Goal: Contribute content: Contribute content

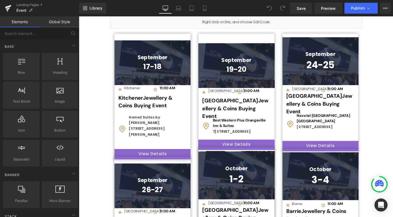
scroll to position [185, 0]
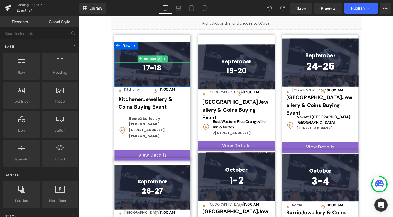
click at [163, 59] on link at bounding box center [164, 61] width 6 height 7
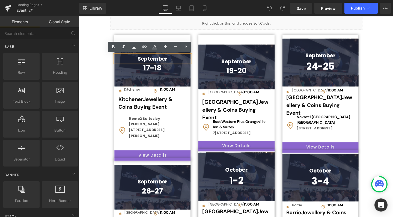
click at [173, 59] on h1 "September" at bounding box center [156, 61] width 80 height 8
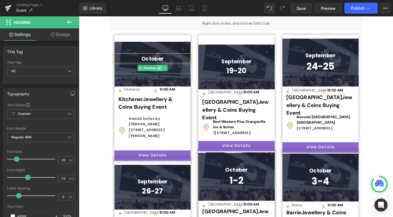
click at [162, 69] on icon at bounding box center [163, 70] width 3 height 3
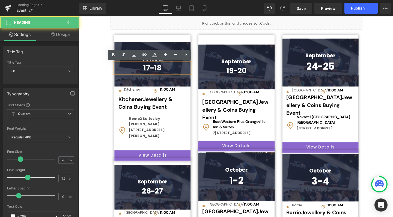
click at [168, 70] on h1 "17-18" at bounding box center [156, 70] width 80 height 11
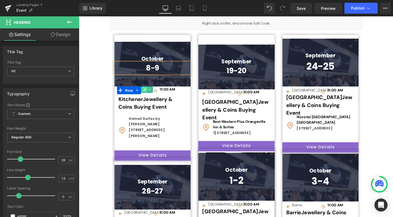
click at [146, 93] on icon at bounding box center [147, 93] width 3 height 3
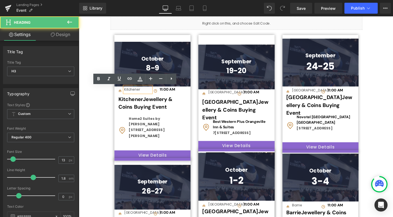
click at [144, 92] on div "Kitchener" at bounding box center [141, 93] width 28 height 6
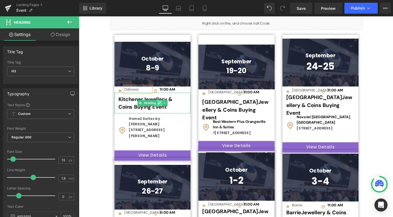
click at [162, 106] on icon at bounding box center [163, 107] width 3 height 3
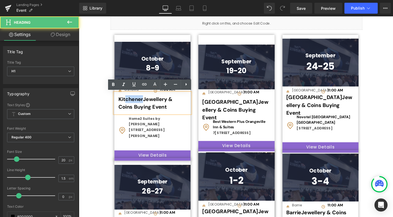
drag, startPoint x: 146, startPoint y: 102, endPoint x: 128, endPoint y: 102, distance: 17.7
click at [128, 102] on h1 "Kitchener Jewellery & Coins Buying Event" at bounding box center [156, 108] width 72 height 19
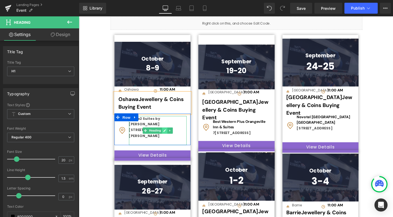
click at [168, 135] on icon at bounding box center [169, 136] width 3 height 3
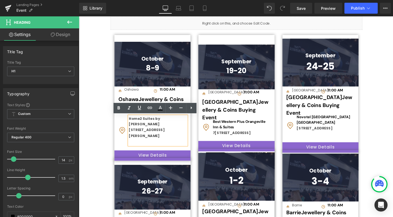
drag, startPoint x: 174, startPoint y: 135, endPoint x: 136, endPoint y: 124, distance: 39.9
click at [136, 124] on div "Image Home2 Suites by Hilton Kitchener [STREET_ADDRESS] Heading Row" at bounding box center [156, 134] width 80 height 33
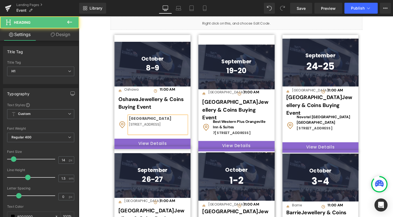
drag, startPoint x: 152, startPoint y: 134, endPoint x: 130, endPoint y: 128, distance: 22.9
click at [131, 128] on div "[GEOGRAPHIC_DATA] [STREET_ADDRESS]" at bounding box center [161, 130] width 61 height 19
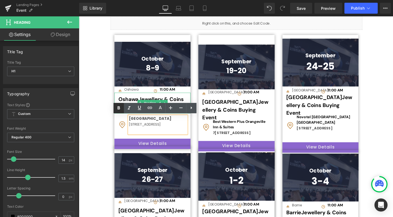
click at [118, 108] on icon at bounding box center [118, 107] width 2 height 3
click at [157, 154] on span "Button" at bounding box center [156, 150] width 13 height 7
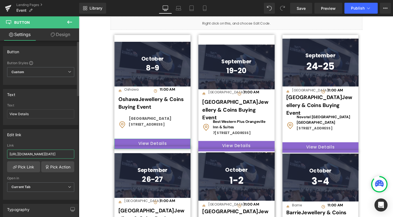
drag, startPoint x: 9, startPoint y: 154, endPoint x: 76, endPoint y: 152, distance: 66.6
click at [76, 152] on div "[URL][DOMAIN_NAME][DATE] Link [URL][DOMAIN_NAME][DATE] Pick Link Pick Action Cu…" at bounding box center [40, 171] width 75 height 56
paste input "[URL][DOMAIN_NAME]"
type input "[URL][DOMAIN_NAME]"
click at [302, 8] on span "Save" at bounding box center [300, 8] width 9 height 6
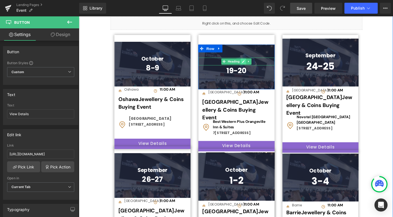
click at [251, 63] on icon at bounding box center [251, 63] width 3 height 3
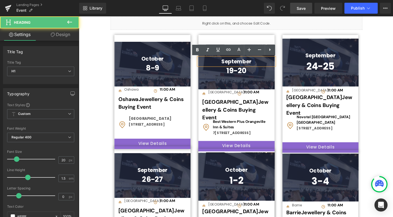
click at [262, 64] on h1 "September" at bounding box center [244, 64] width 80 height 8
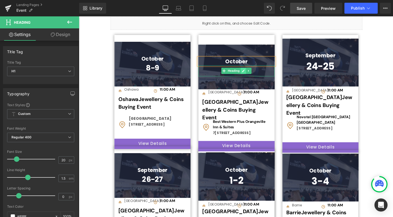
click at [250, 73] on icon at bounding box center [251, 73] width 3 height 3
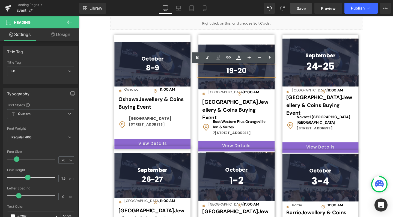
click at [240, 73] on h1 "19-20" at bounding box center [244, 73] width 80 height 11
click at [256, 73] on h1 "10-20" at bounding box center [244, 73] width 80 height 11
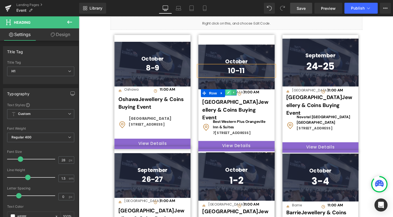
click at [236, 96] on icon at bounding box center [236, 96] width 3 height 3
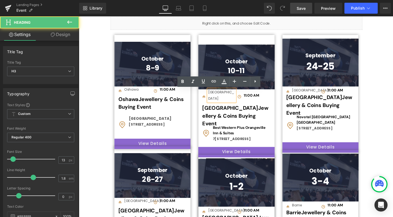
click at [235, 95] on div "[GEOGRAPHIC_DATA]" at bounding box center [229, 99] width 28 height 13
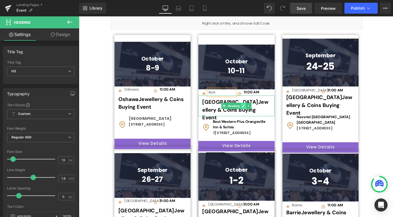
click at [250, 109] on icon at bounding box center [251, 110] width 3 height 3
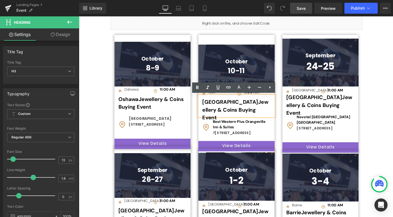
click at [237, 106] on h1 "Orangeville Jewellery & Coins Buying Event" at bounding box center [244, 111] width 72 height 19
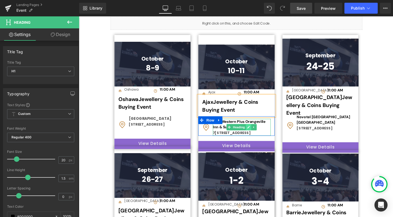
click at [256, 134] on icon at bounding box center [257, 132] width 3 height 3
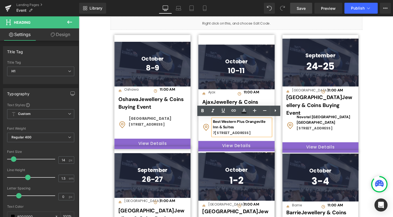
drag, startPoint x: 235, startPoint y: 146, endPoint x: 221, endPoint y: 129, distance: 22.1
click at [221, 129] on div "Best Western Plus Orangeville Inn & Suites [STREET_ADDRESS]" at bounding box center [250, 133] width 61 height 18
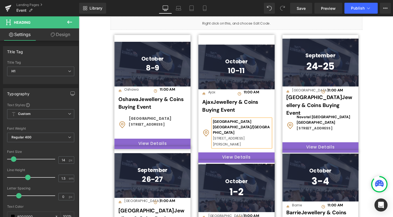
drag, startPoint x: 248, startPoint y: 140, endPoint x: 218, endPoint y: 130, distance: 31.7
click at [220, 130] on div "[GEOGRAPHIC_DATA] [GEOGRAPHIC_DATA]/Ajax [STREET_ADDRESS][PERSON_NAME]" at bounding box center [250, 139] width 61 height 30
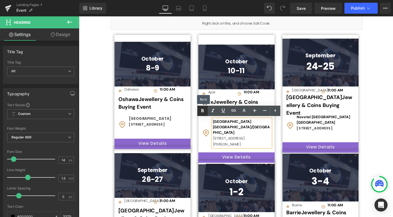
click at [201, 112] on icon at bounding box center [202, 110] width 7 height 7
click at [242, 161] on span "Button" at bounding box center [244, 164] width 13 height 7
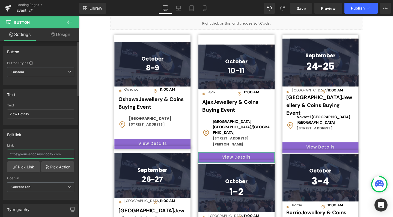
drag, startPoint x: 9, startPoint y: 156, endPoint x: 76, endPoint y: 153, distance: 66.9
click at [76, 153] on div "Edit link [URL][DOMAIN_NAME][DATE] Link Pick Link Pick Action Current Tab New T…" at bounding box center [40, 164] width 75 height 71
paste input "[URL][DOMAIN_NAME][DATE]"
type input "[URL][DOMAIN_NAME][DATE]"
click at [300, 9] on span "Save" at bounding box center [300, 8] width 9 height 6
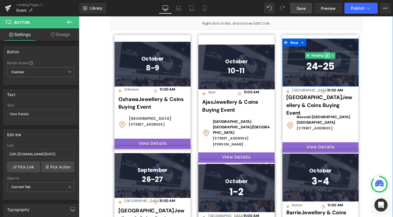
click at [340, 57] on icon at bounding box center [339, 57] width 3 height 3
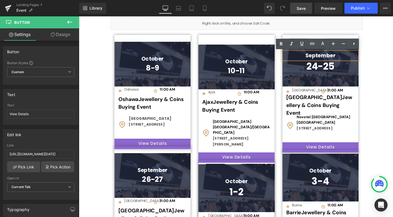
click at [349, 57] on h1 "September" at bounding box center [333, 57] width 80 height 8
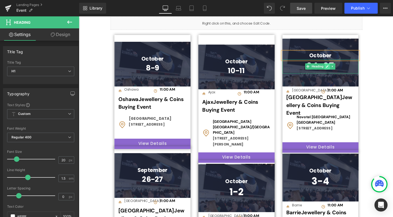
click at [337, 67] on link at bounding box center [340, 69] width 6 height 7
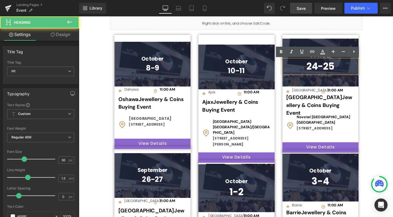
click at [329, 67] on h1 "24-25" at bounding box center [333, 69] width 80 height 15
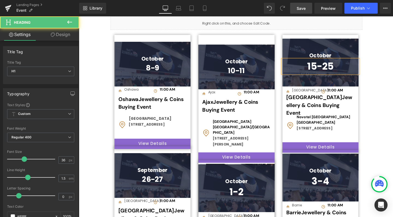
click at [343, 69] on h1 "15-25" at bounding box center [333, 69] width 80 height 15
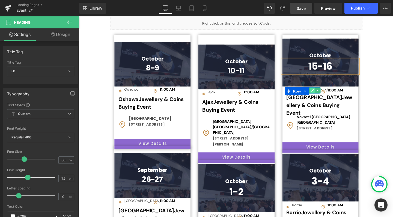
click at [323, 93] on icon at bounding box center [324, 94] width 3 height 3
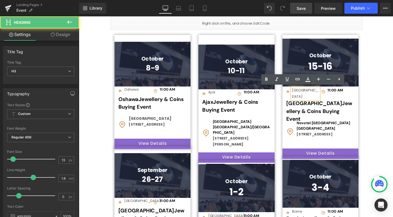
click at [321, 93] on div "[GEOGRAPHIC_DATA]" at bounding box center [317, 97] width 28 height 13
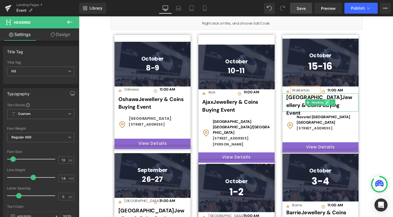
click at [337, 107] on link at bounding box center [340, 107] width 6 height 7
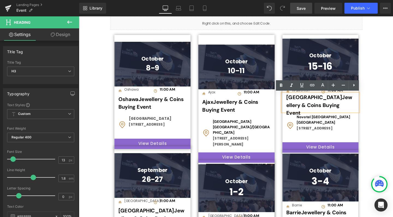
click at [323, 102] on span "North York Jewellery & Coins Buying Event" at bounding box center [331, 109] width 69 height 23
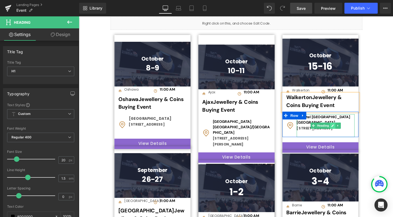
click at [343, 131] on link at bounding box center [346, 131] width 6 height 7
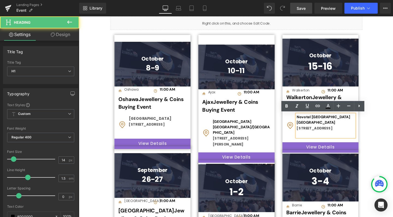
drag, startPoint x: 326, startPoint y: 135, endPoint x: 309, endPoint y: 121, distance: 21.9
click at [309, 121] on div "Image Novotel [GEOGRAPHIC_DATA] [GEOGRAPHIC_DATA][STREET_ADDRESS] Heading Row" at bounding box center [333, 129] width 80 height 27
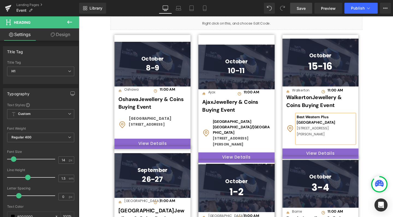
drag, startPoint x: 327, startPoint y: 141, endPoint x: 388, endPoint y: 125, distance: 63.0
click at [308, 133] on div "Best Western Plus [GEOGRAPHIC_DATA] [STREET_ADDRESS][PERSON_NAME]" at bounding box center [338, 134] width 61 height 31
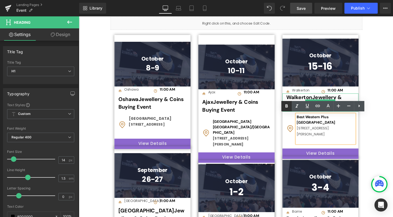
click at [286, 106] on icon at bounding box center [286, 105] width 2 height 3
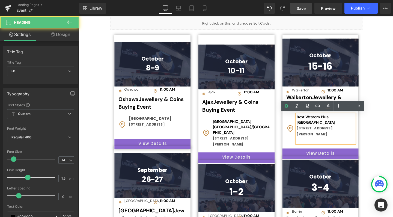
click at [346, 146] on div at bounding box center [338, 146] width 61 height 6
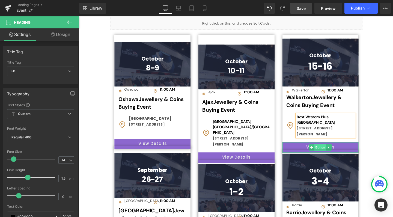
click at [332, 153] on span "Button" at bounding box center [332, 154] width 13 height 7
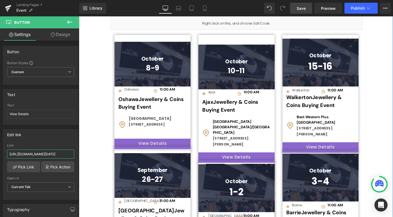
drag, startPoint x: 88, startPoint y: 170, endPoint x: 88, endPoint y: 161, distance: 9.0
paste input "[URL][DOMAIN_NAME][DATE]"
type input "[URL][DOMAIN_NAME][DATE]"
click at [300, 8] on span "Save" at bounding box center [300, 8] width 9 height 6
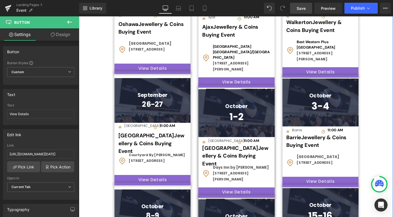
scroll to position [267, 0]
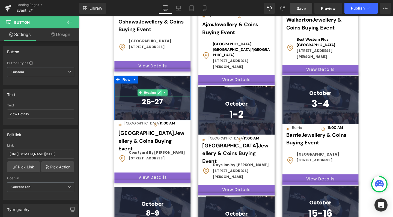
click at [162, 98] on icon at bounding box center [163, 96] width 3 height 3
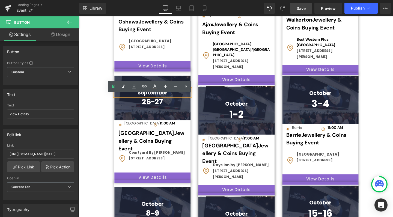
click at [171, 100] on h1 "September" at bounding box center [156, 96] width 80 height 8
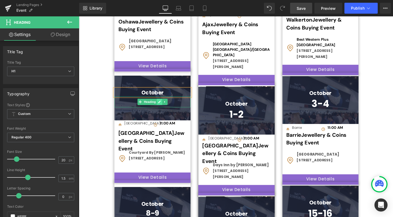
click at [163, 108] on icon at bounding box center [163, 105] width 3 height 3
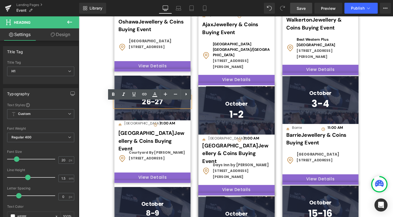
click at [162, 111] on h1 "26-27" at bounding box center [156, 105] width 80 height 11
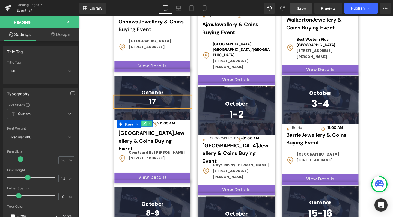
click at [146, 130] on icon at bounding box center [147, 128] width 3 height 3
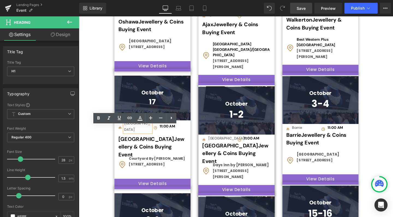
click at [142, 133] on div "[GEOGRAPHIC_DATA]" at bounding box center [141, 131] width 28 height 13
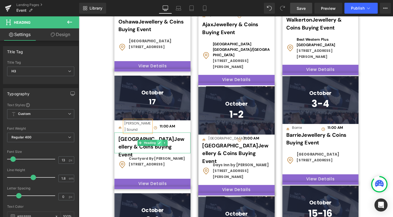
click at [162, 147] on link at bounding box center [164, 149] width 6 height 7
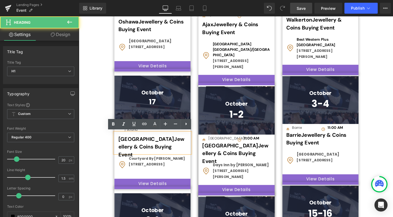
click at [139, 145] on h1 "Toronto Jewellery & Coins Buying Event" at bounding box center [156, 150] width 72 height 19
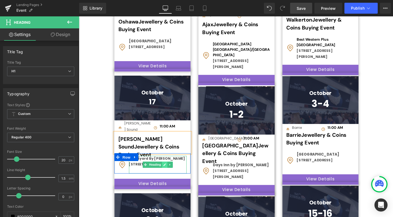
click at [168, 169] on link at bounding box center [169, 172] width 6 height 7
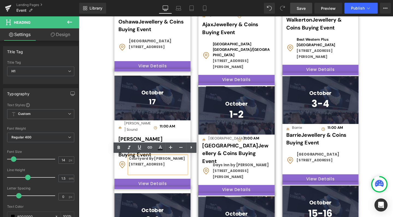
drag, startPoint x: 190, startPoint y: 171, endPoint x: 133, endPoint y: 165, distance: 57.0
click at [133, 165] on div "Image Courtyard By Marriott [STREET_ADDRESS] Heading Row" at bounding box center [156, 170] width 80 height 21
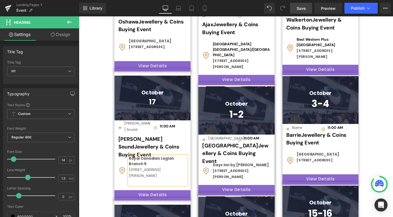
drag, startPoint x: 165, startPoint y: 184, endPoint x: 220, endPoint y: 160, distance: 59.8
click at [131, 173] on div "Royal Canadian Legion Branch 6 [STREET_ADDRESS][PERSON_NAME]" at bounding box center [161, 178] width 61 height 31
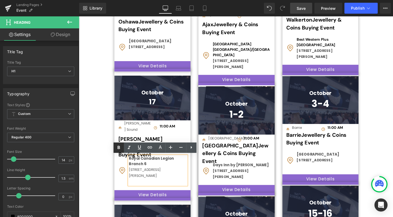
click at [117, 148] on icon at bounding box center [118, 147] width 7 height 7
click at [181, 190] on div at bounding box center [161, 190] width 61 height 6
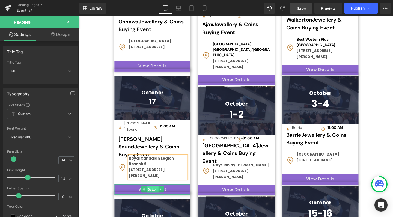
click at [153, 196] on span "Button" at bounding box center [156, 198] width 13 height 7
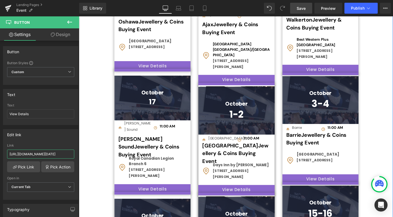
drag, startPoint x: 87, startPoint y: 170, endPoint x: 86, endPoint y: 163, distance: 7.4
paste input "[URL][DOMAIN_NAME][PERSON_NAME]"
type input "[URL][DOMAIN_NAME][PERSON_NAME]"
click at [301, 7] on span "Save" at bounding box center [300, 8] width 9 height 6
click at [250, 118] on icon at bounding box center [251, 119] width 3 height 3
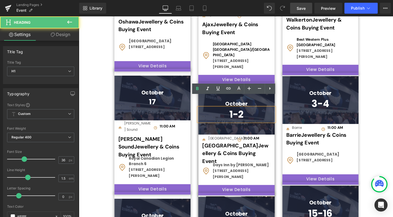
click at [252, 112] on h1 "1-2" at bounding box center [244, 119] width 80 height 15
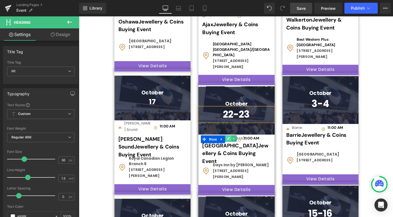
click at [235, 143] on icon at bounding box center [236, 144] width 3 height 3
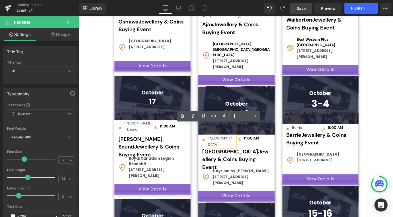
click at [230, 141] on div "[GEOGRAPHIC_DATA]" at bounding box center [229, 147] width 28 height 13
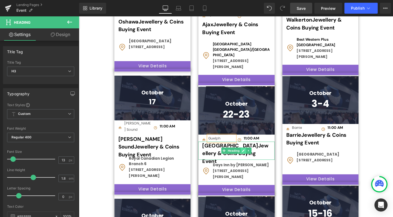
click at [250, 156] on icon at bounding box center [251, 157] width 3 height 3
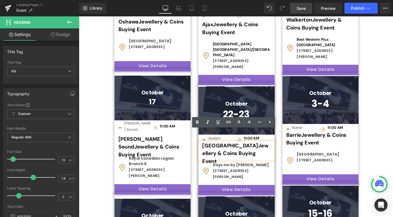
click at [232, 148] on span "Stoufville Jewellery & Coins Buying Event" at bounding box center [242, 159] width 69 height 23
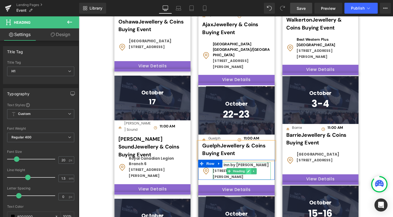
click at [256, 178] on icon at bounding box center [257, 179] width 3 height 3
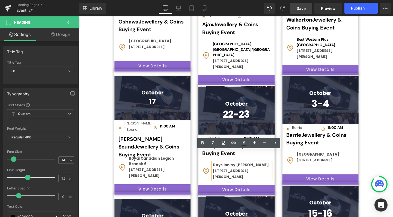
drag, startPoint x: 261, startPoint y: 179, endPoint x: 221, endPoint y: 160, distance: 44.0
click at [221, 167] on div "Image Days Inn by [PERSON_NAME] [STREET_ADDRESS][PERSON_NAME] Heading Row" at bounding box center [244, 177] width 80 height 21
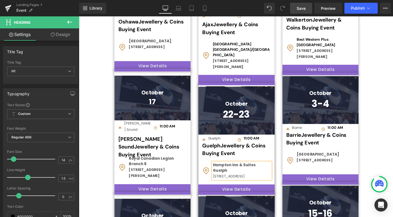
drag, startPoint x: 229, startPoint y: 174, endPoint x: 219, endPoint y: 165, distance: 13.1
click at [220, 181] on div "[STREET_ADDRESS]" at bounding box center [250, 184] width 61 height 6
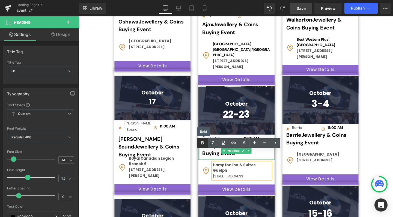
click at [201, 143] on icon at bounding box center [202, 143] width 7 height 7
click at [249, 181] on div "[STREET_ADDRESS]" at bounding box center [250, 184] width 61 height 6
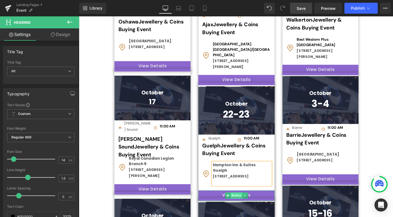
click at [242, 201] on span "Button" at bounding box center [244, 204] width 13 height 7
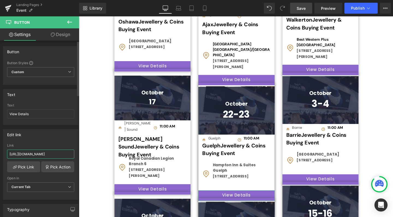
drag, startPoint x: 10, startPoint y: 154, endPoint x: 71, endPoint y: 153, distance: 61.9
click at [71, 153] on input "[URL][DOMAIN_NAME]" at bounding box center [40, 153] width 67 height 9
paste input "[URL][DOMAIN_NAME][DATE]"
type input "[URL][DOMAIN_NAME][DATE]"
click at [302, 7] on span "Save" at bounding box center [300, 8] width 9 height 6
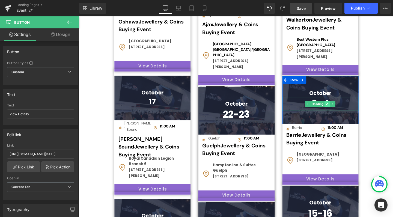
click at [338, 107] on icon at bounding box center [339, 108] width 3 height 3
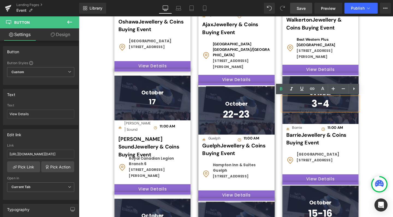
click at [342, 107] on h1 "3-4" at bounding box center [333, 108] width 80 height 15
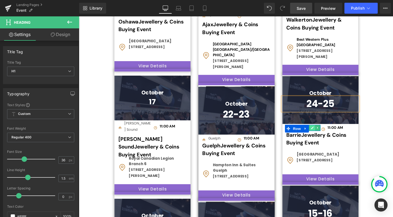
click at [323, 132] on icon at bounding box center [324, 133] width 3 height 3
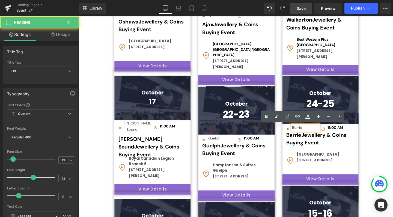
click at [315, 130] on div "Barrie" at bounding box center [317, 133] width 28 height 6
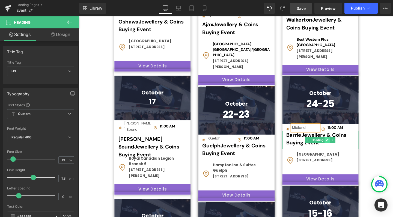
click at [338, 144] on link at bounding box center [340, 146] width 6 height 7
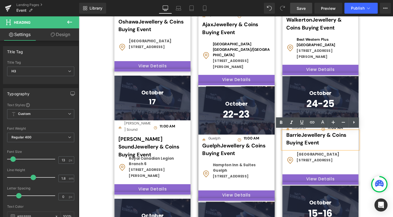
click at [311, 140] on span "Barrie Jewellery & Coins Buying Event" at bounding box center [328, 144] width 63 height 15
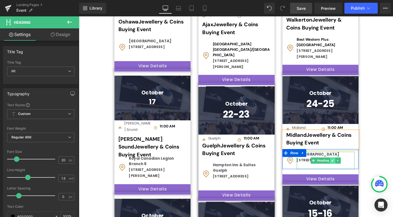
click at [344, 169] on icon at bounding box center [345, 167] width 3 height 3
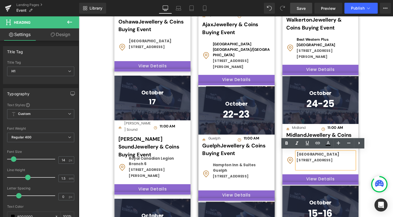
drag, startPoint x: 316, startPoint y: 179, endPoint x: 307, endPoint y: 160, distance: 21.5
click at [307, 160] on div "Image Allure Hotel & Conference Centre [STREET_ADDRESS] Heading Row" at bounding box center [333, 166] width 80 height 21
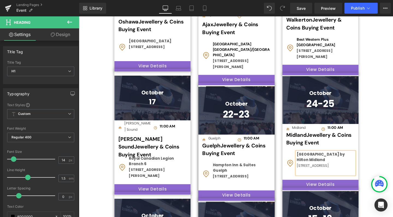
drag, startPoint x: 364, startPoint y: 174, endPoint x: 370, endPoint y: 164, distance: 11.7
click at [308, 172] on div "[GEOGRAPHIC_DATA] by [PERSON_NAME] Midland [STREET_ADDRESS]" at bounding box center [338, 170] width 61 height 24
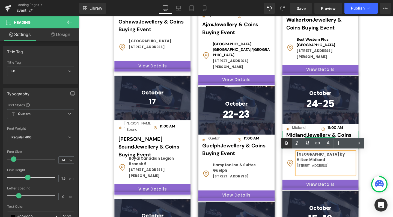
click at [284, 143] on icon at bounding box center [286, 143] width 7 height 7
click at [332, 192] on span "Button" at bounding box center [332, 193] width 13 height 7
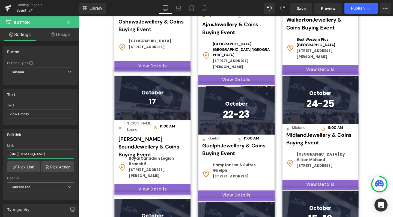
drag, startPoint x: 88, startPoint y: 172, endPoint x: 88, endPoint y: 163, distance: 8.2
paste input "[URL][DOMAIN_NAME][DATE]"
type input "[URL][DOMAIN_NAME][DATE]"
click at [300, 10] on span "Save" at bounding box center [300, 8] width 9 height 6
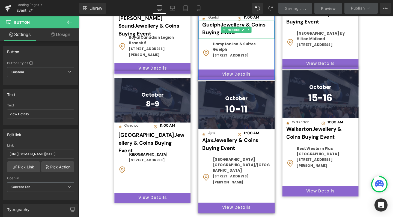
scroll to position [397, 0]
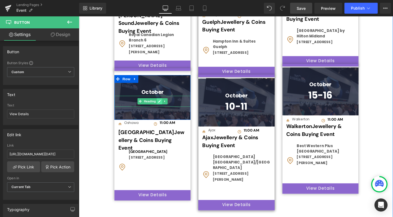
click at [162, 104] on icon at bounding box center [163, 105] width 3 height 3
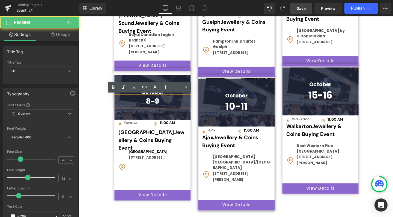
click at [164, 103] on h1 "8-9" at bounding box center [156, 105] width 80 height 11
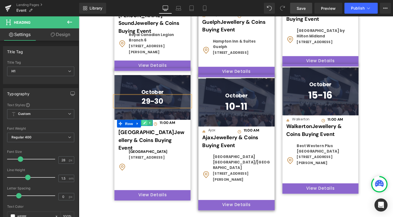
click at [147, 127] on icon at bounding box center [147, 128] width 3 height 3
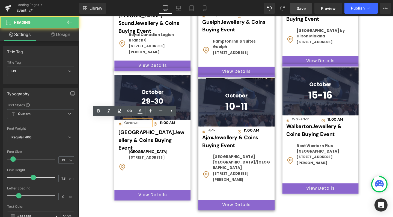
click at [141, 127] on div "Oshawa" at bounding box center [141, 128] width 28 height 6
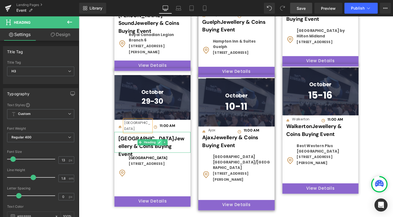
click at [163, 147] on icon at bounding box center [163, 148] width 3 height 3
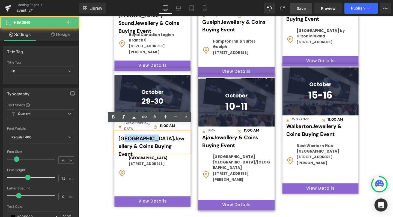
drag, startPoint x: 156, startPoint y: 137, endPoint x: 126, endPoint y: 136, distance: 30.0
click at [126, 140] on h1 "Oshawa Point Jewellery & Coins Buying Event" at bounding box center [156, 149] width 72 height 19
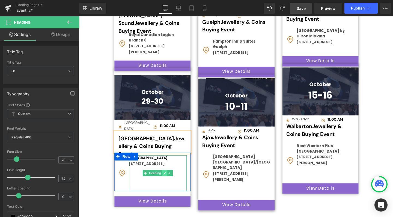
click at [167, 178] on link at bounding box center [169, 181] width 6 height 7
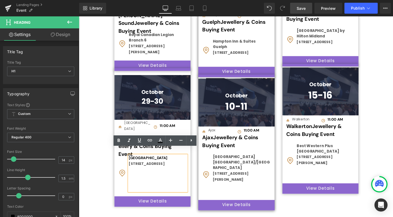
drag, startPoint x: 153, startPoint y: 170, endPoint x: 133, endPoint y: 157, distance: 23.7
click at [133, 160] on div "Image [GEOGRAPHIC_DATA] [STREET_ADDRESS] Heading Row" at bounding box center [156, 180] width 80 height 40
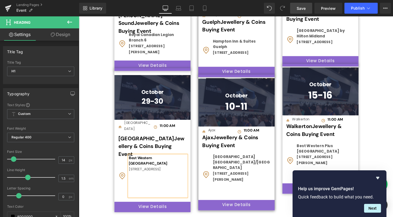
drag, startPoint x: 141, startPoint y: 173, endPoint x: 130, endPoint y: 163, distance: 14.5
click at [131, 174] on div "[STREET_ADDRESS]" at bounding box center [161, 177] width 61 height 6
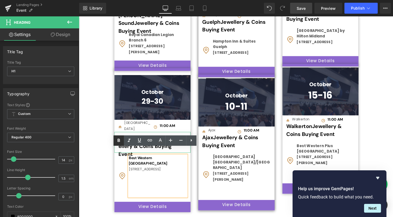
click at [117, 139] on icon at bounding box center [118, 140] width 7 height 7
click at [150, 199] on div at bounding box center [161, 202] width 61 height 6
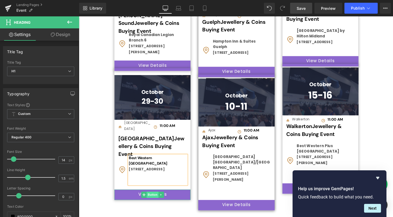
click at [155, 200] on span "Button" at bounding box center [156, 203] width 13 height 7
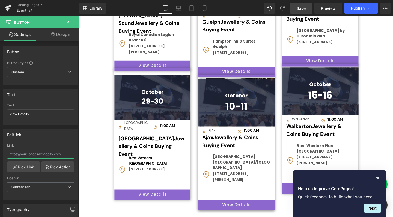
drag, startPoint x: 86, startPoint y: 170, endPoint x: 85, endPoint y: 164, distance: 6.4
paste input "[URL][DOMAIN_NAME][DATE]"
type input "[URL][DOMAIN_NAME][DATE]"
click at [302, 7] on span "Save" at bounding box center [300, 8] width 9 height 6
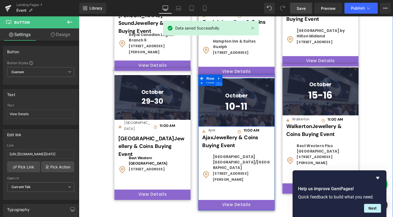
click at [225, 81] on link at bounding box center [226, 85] width 7 height 8
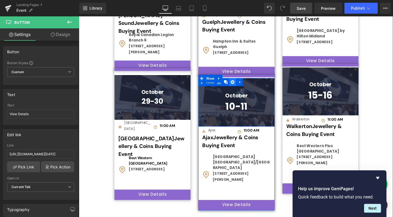
click at [239, 83] on icon at bounding box center [240, 85] width 4 height 4
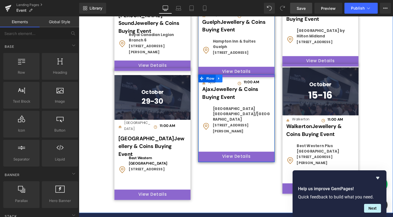
click at [224, 80] on icon at bounding box center [226, 82] width 4 height 4
click at [239, 80] on icon at bounding box center [240, 82] width 4 height 4
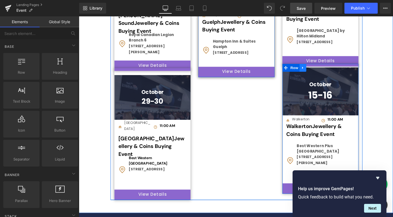
click at [313, 69] on icon at bounding box center [313, 70] width 1 height 2
click at [327, 68] on icon at bounding box center [328, 70] width 4 height 4
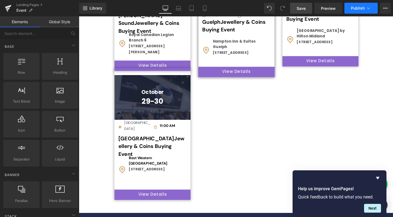
click at [357, 7] on span "Publish" at bounding box center [358, 8] width 14 height 4
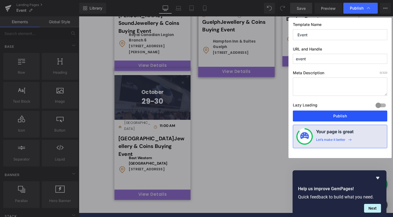
click at [332, 114] on button "Publish" at bounding box center [340, 115] width 94 height 11
